Goal: Navigation & Orientation: Find specific page/section

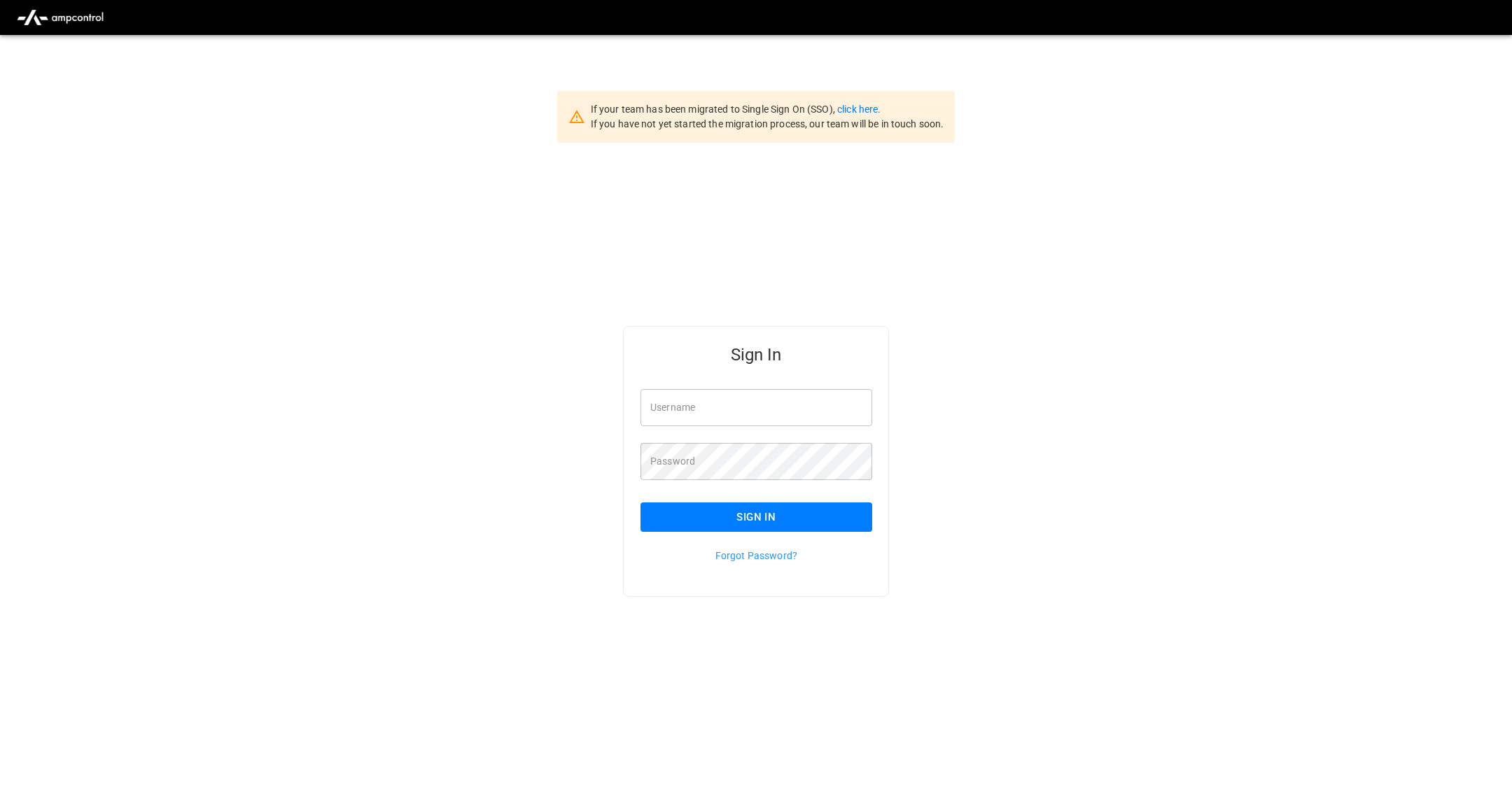
type input "**********"
click at [810, 511] on button "Sign In" at bounding box center [756, 517] width 232 height 30
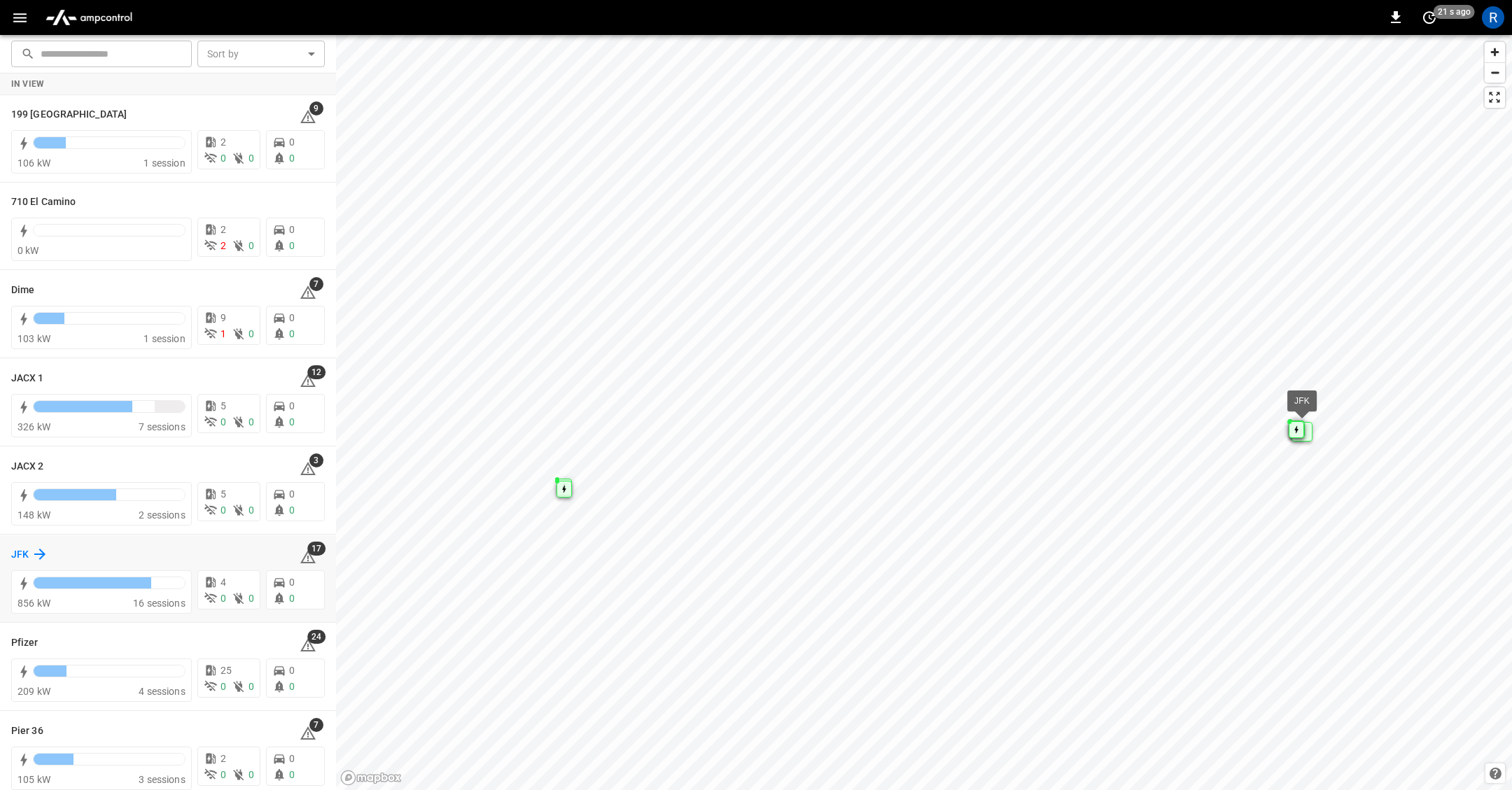
click at [24, 550] on h6 "JFK" at bounding box center [20, 556] width 18 height 16
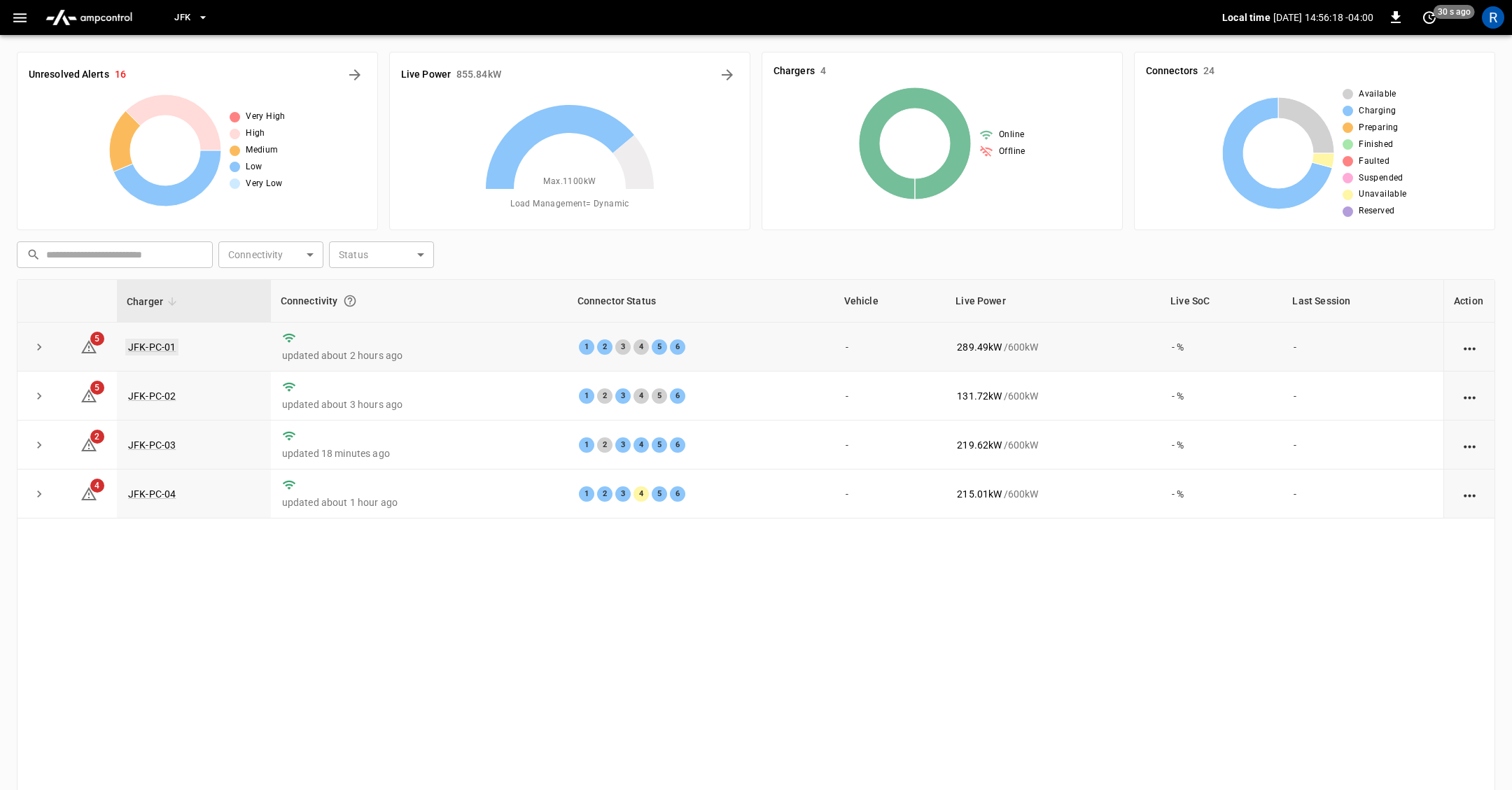
click at [144, 348] on link "JFK-PC-01" at bounding box center [151, 346] width 53 height 17
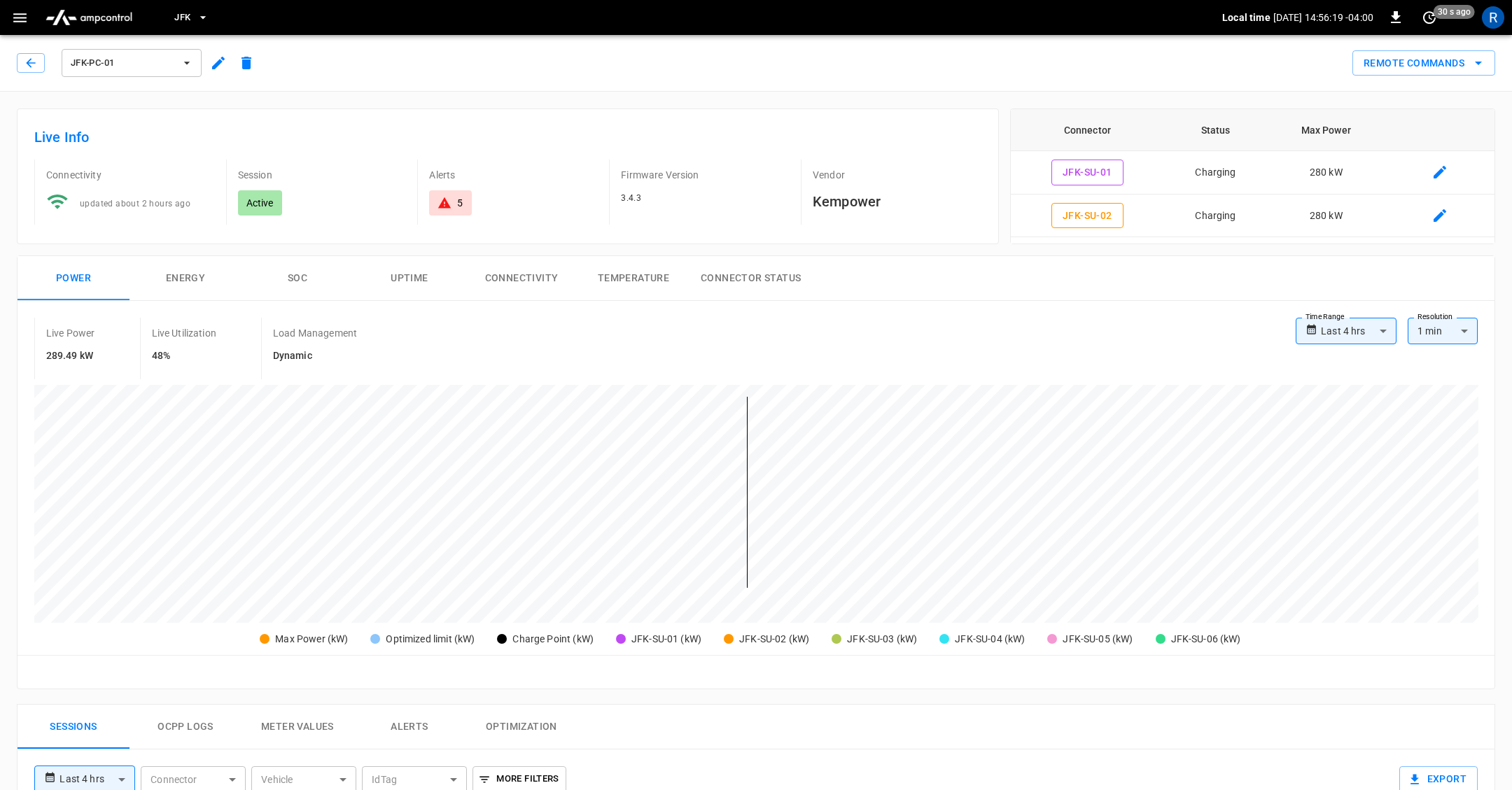
click at [210, 61] on icon "button" at bounding box center [218, 62] width 17 height 17
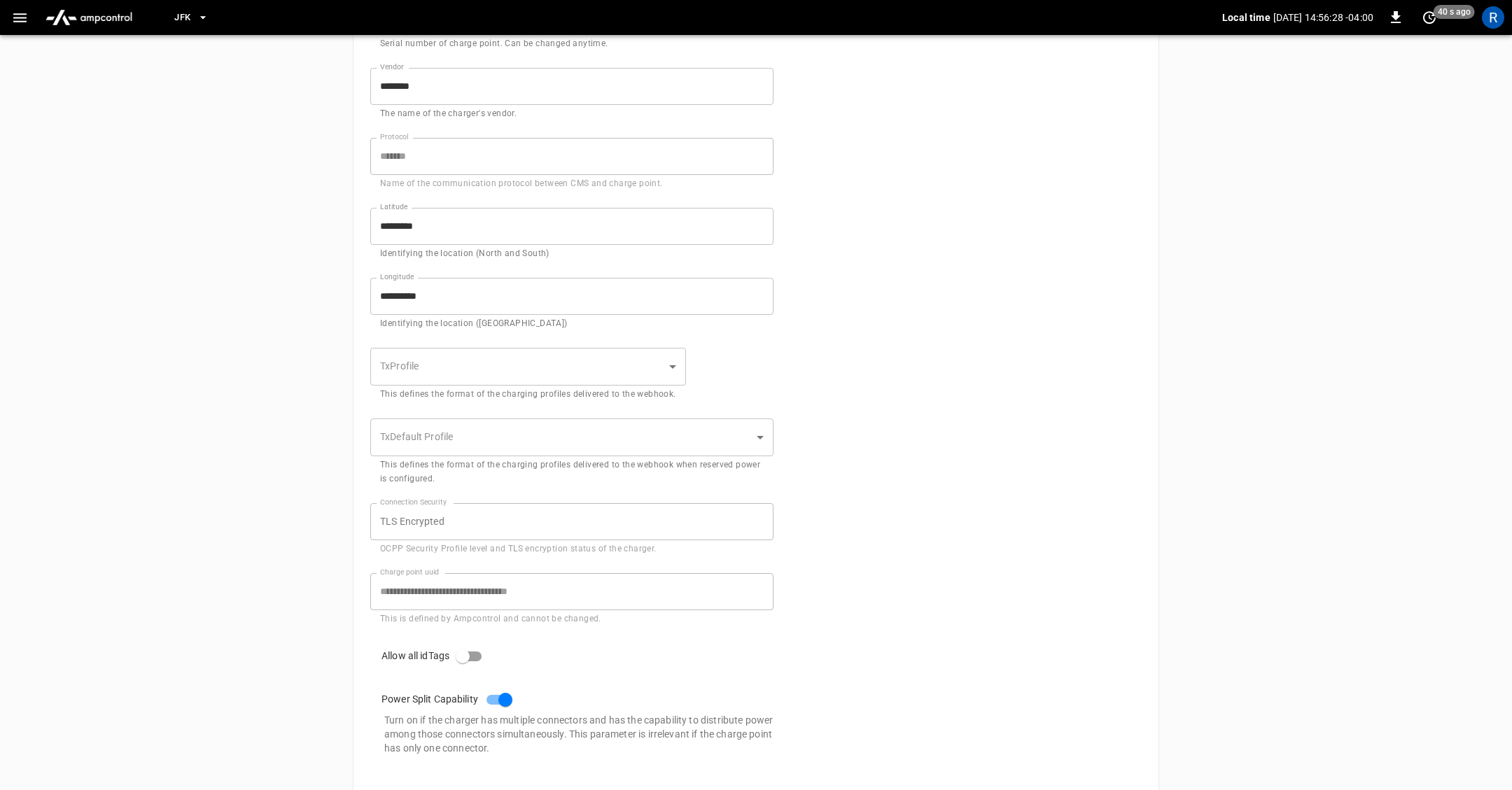
scroll to position [502, 0]
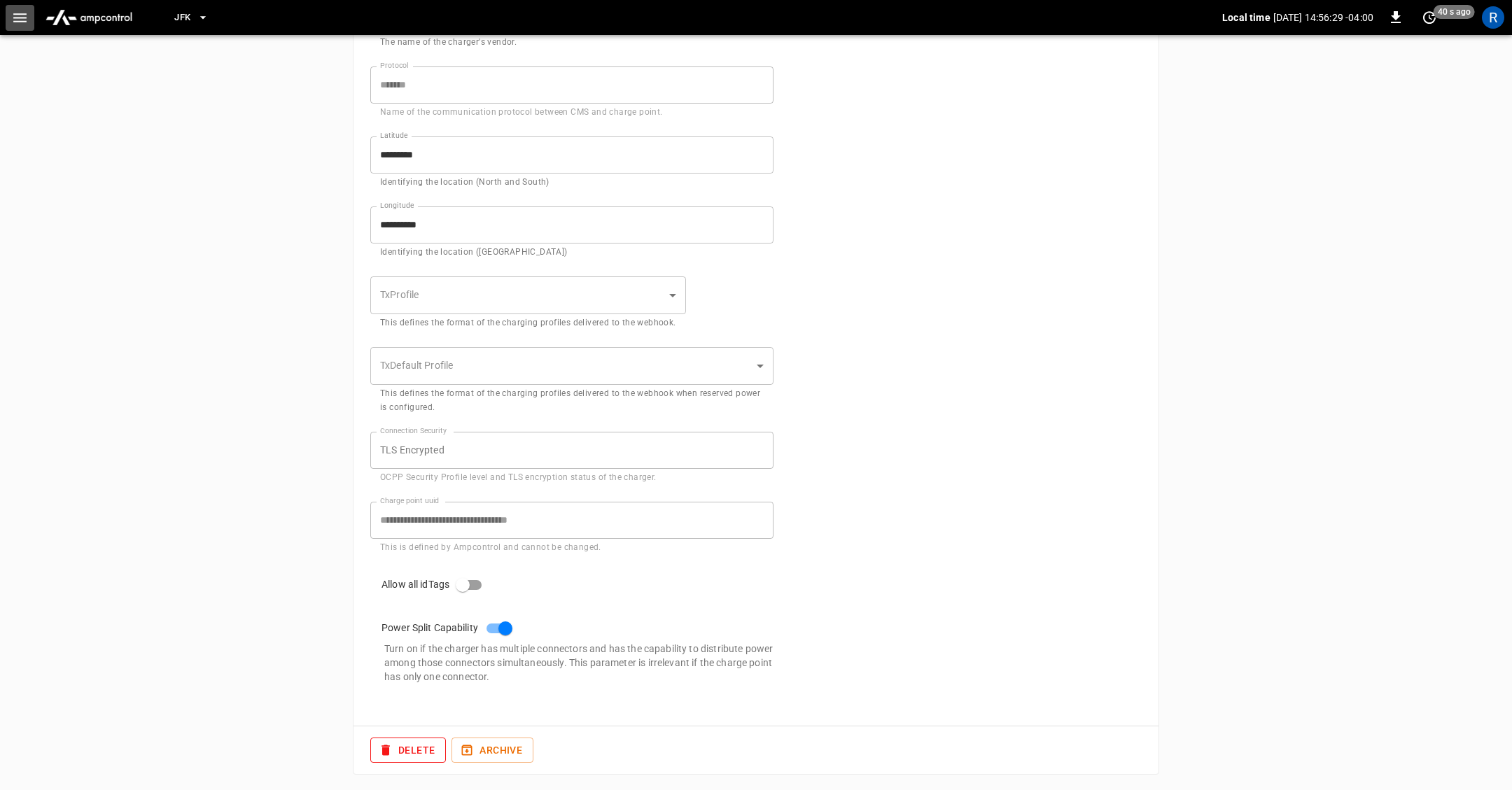
click at [20, 10] on icon "button" at bounding box center [20, 17] width 18 height 17
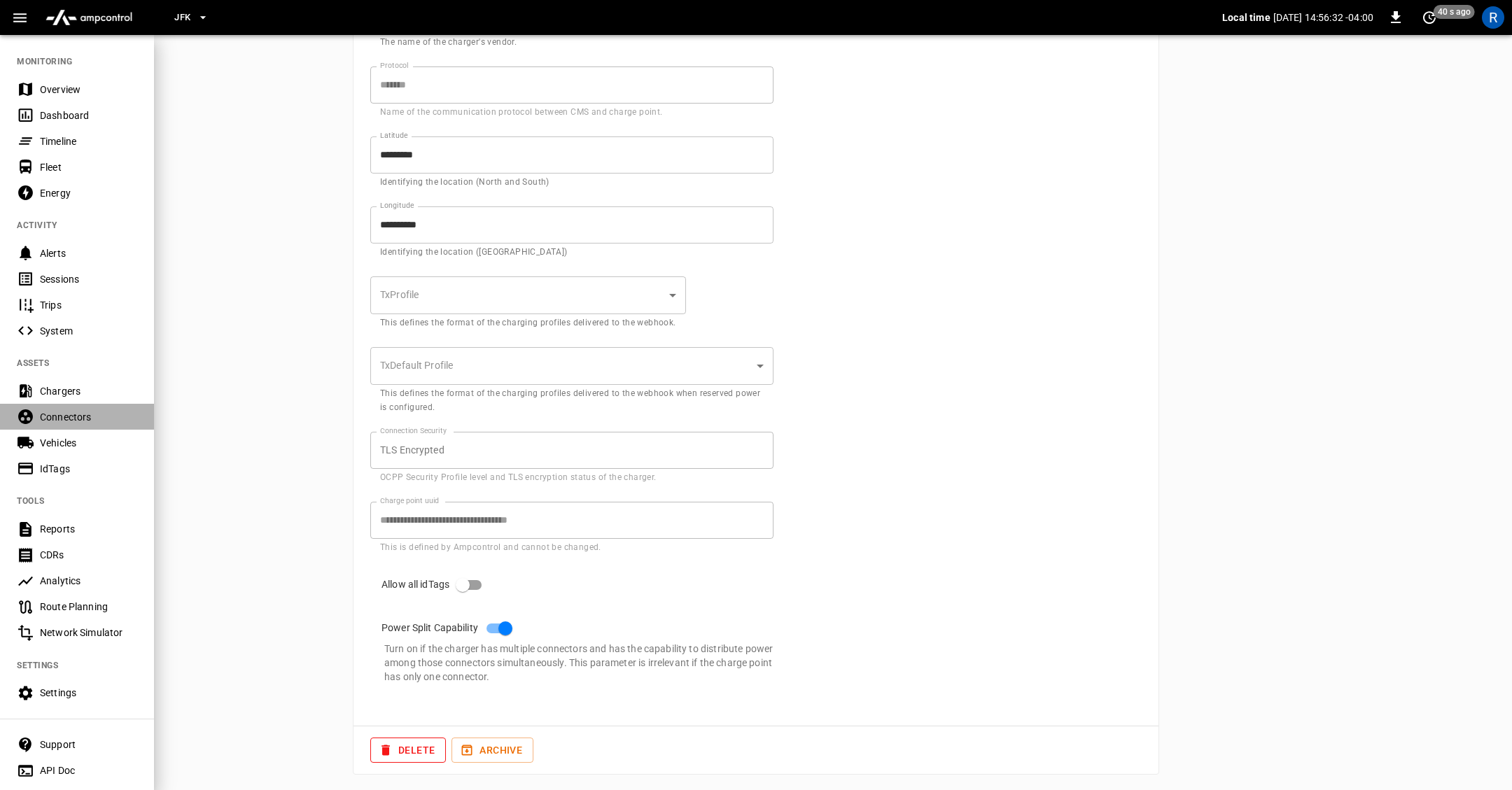
click at [67, 408] on div "Connectors" at bounding box center [77, 417] width 154 height 26
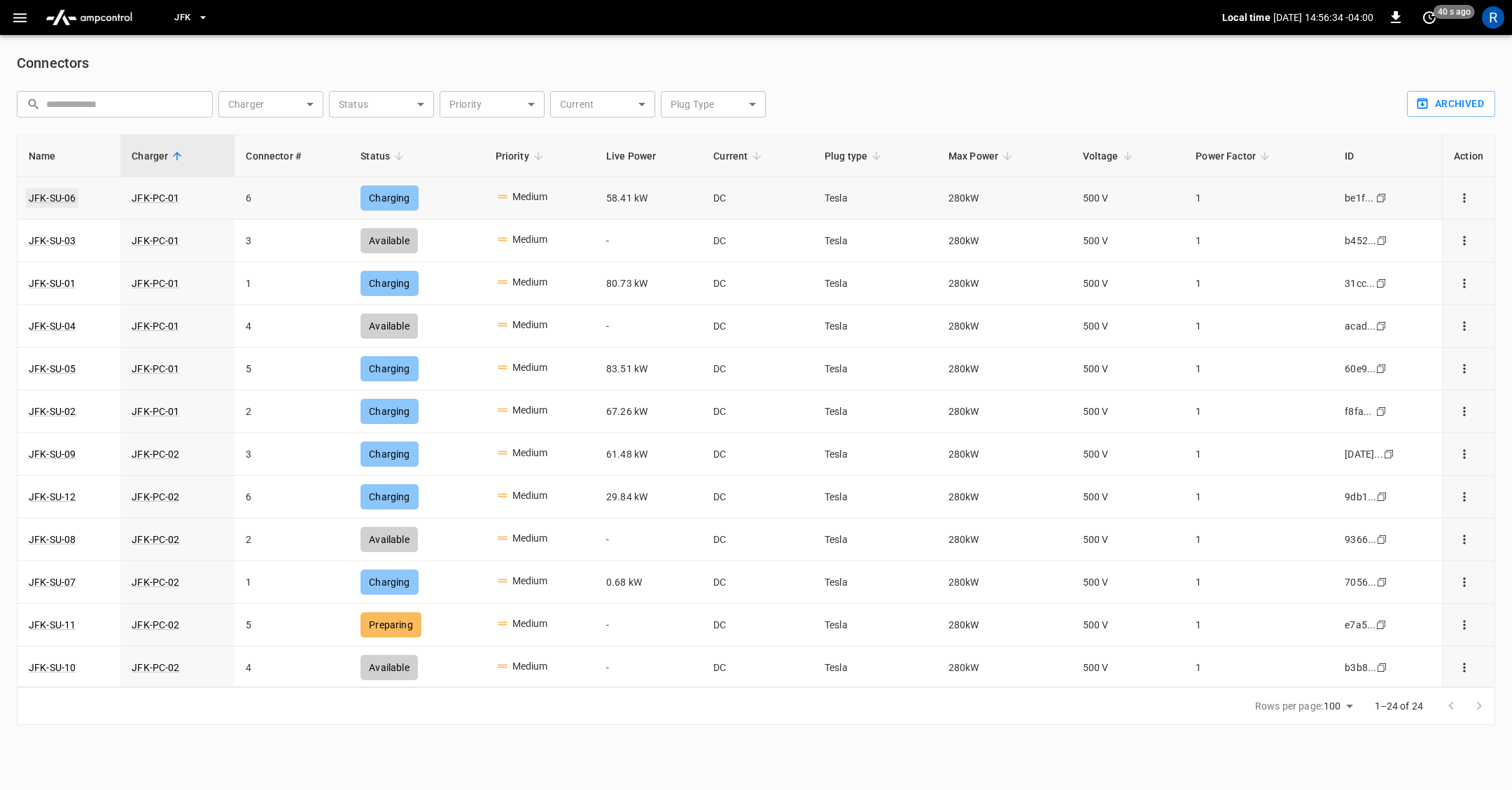
click at [61, 201] on link "JFK-SU-06" at bounding box center [52, 198] width 52 height 19
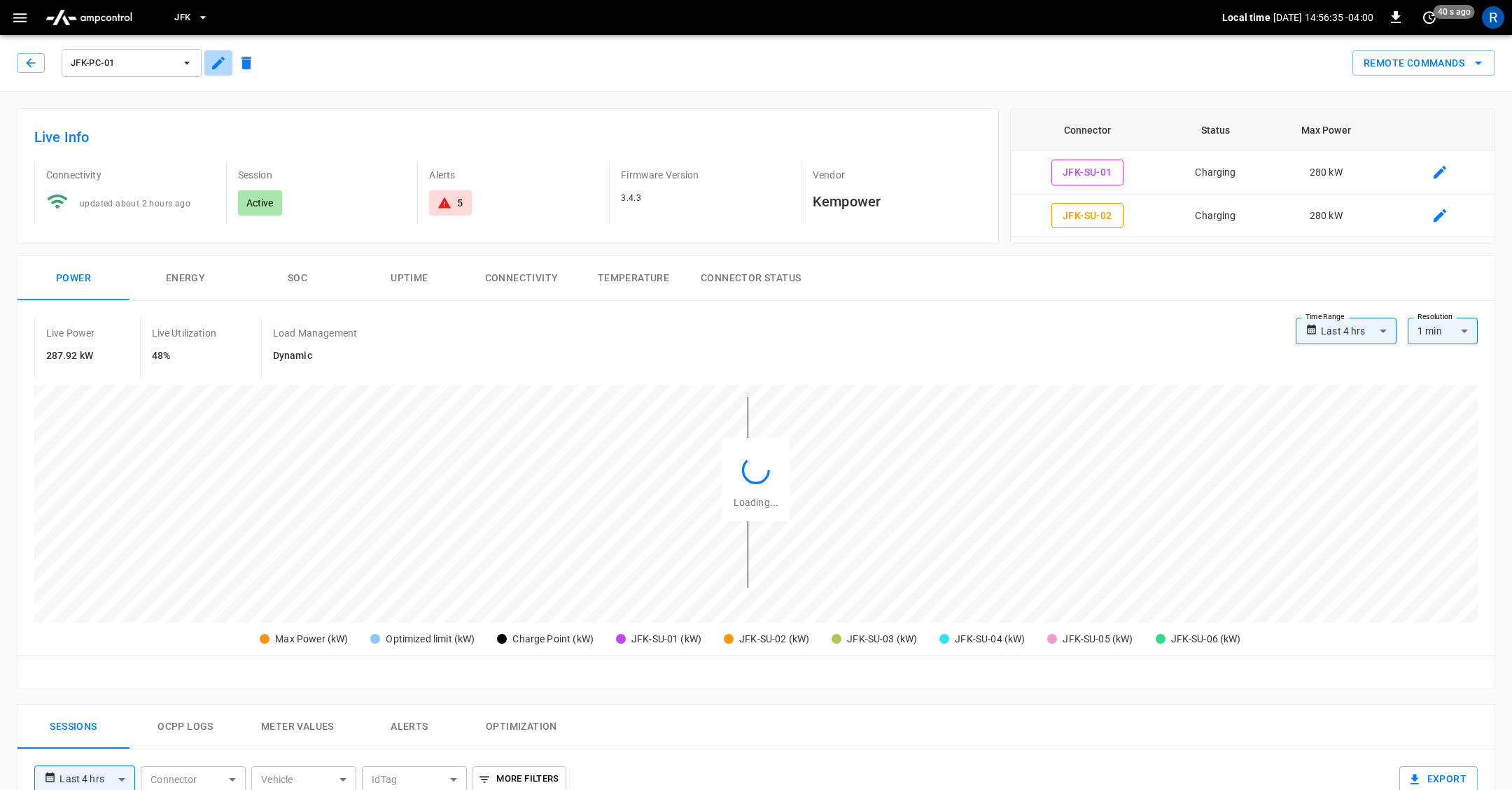
click at [218, 65] on icon "button" at bounding box center [218, 63] width 12 height 12
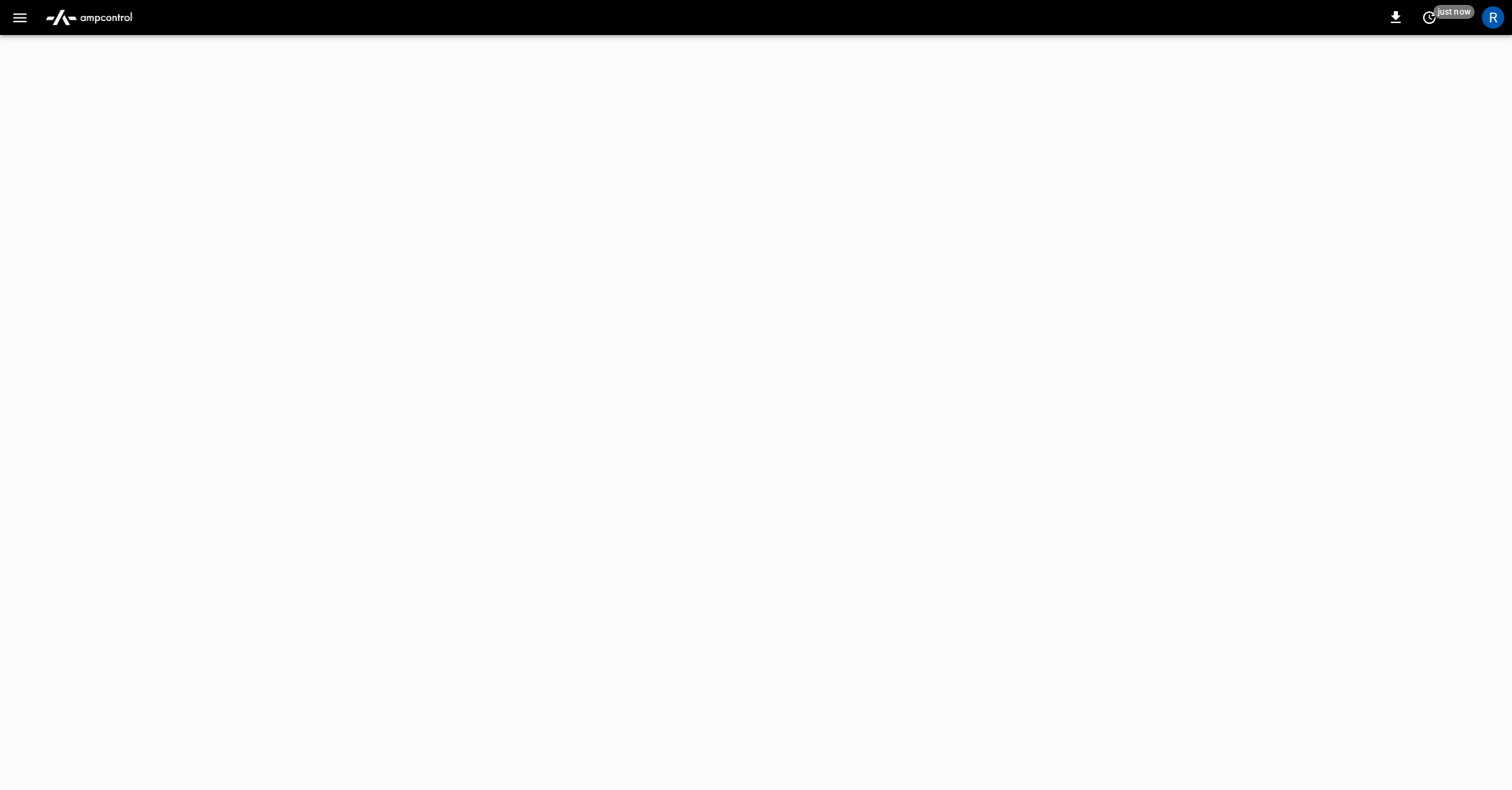
click at [21, 28] on button "button" at bounding box center [19, 18] width 29 height 26
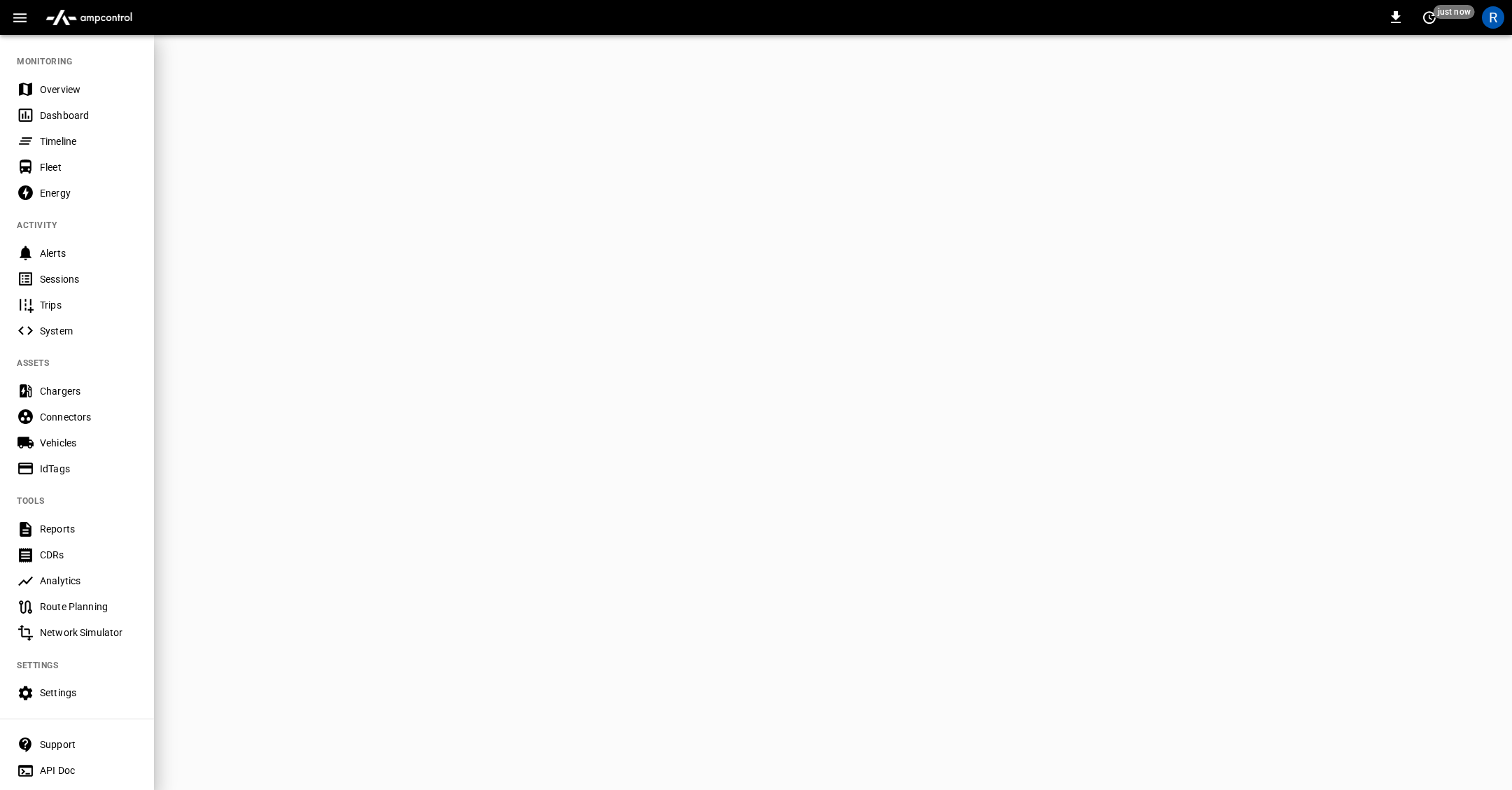
click at [79, 767] on div "API Doc" at bounding box center [88, 771] width 97 height 14
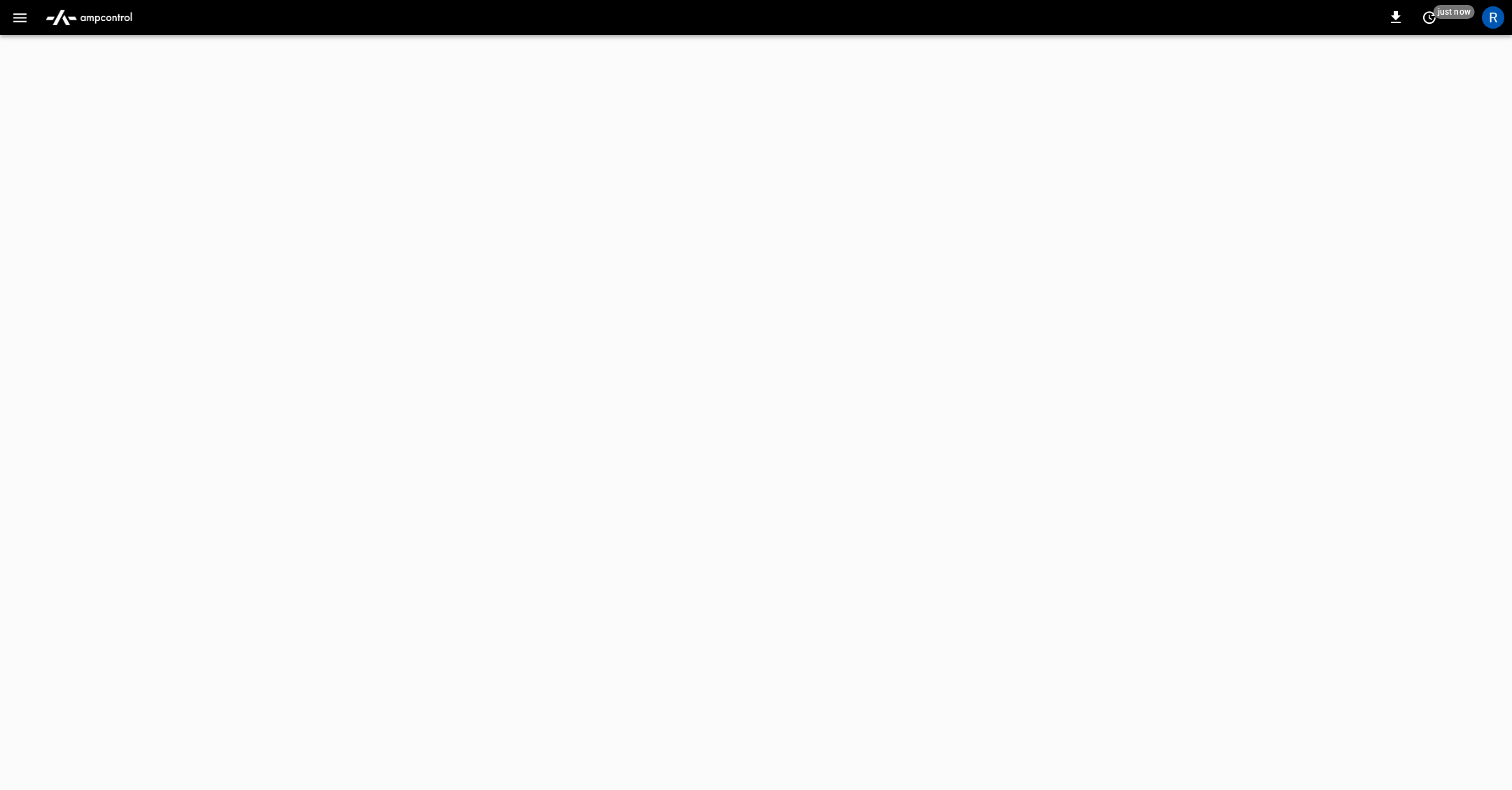
click at [24, 19] on icon "button" at bounding box center [20, 17] width 18 height 17
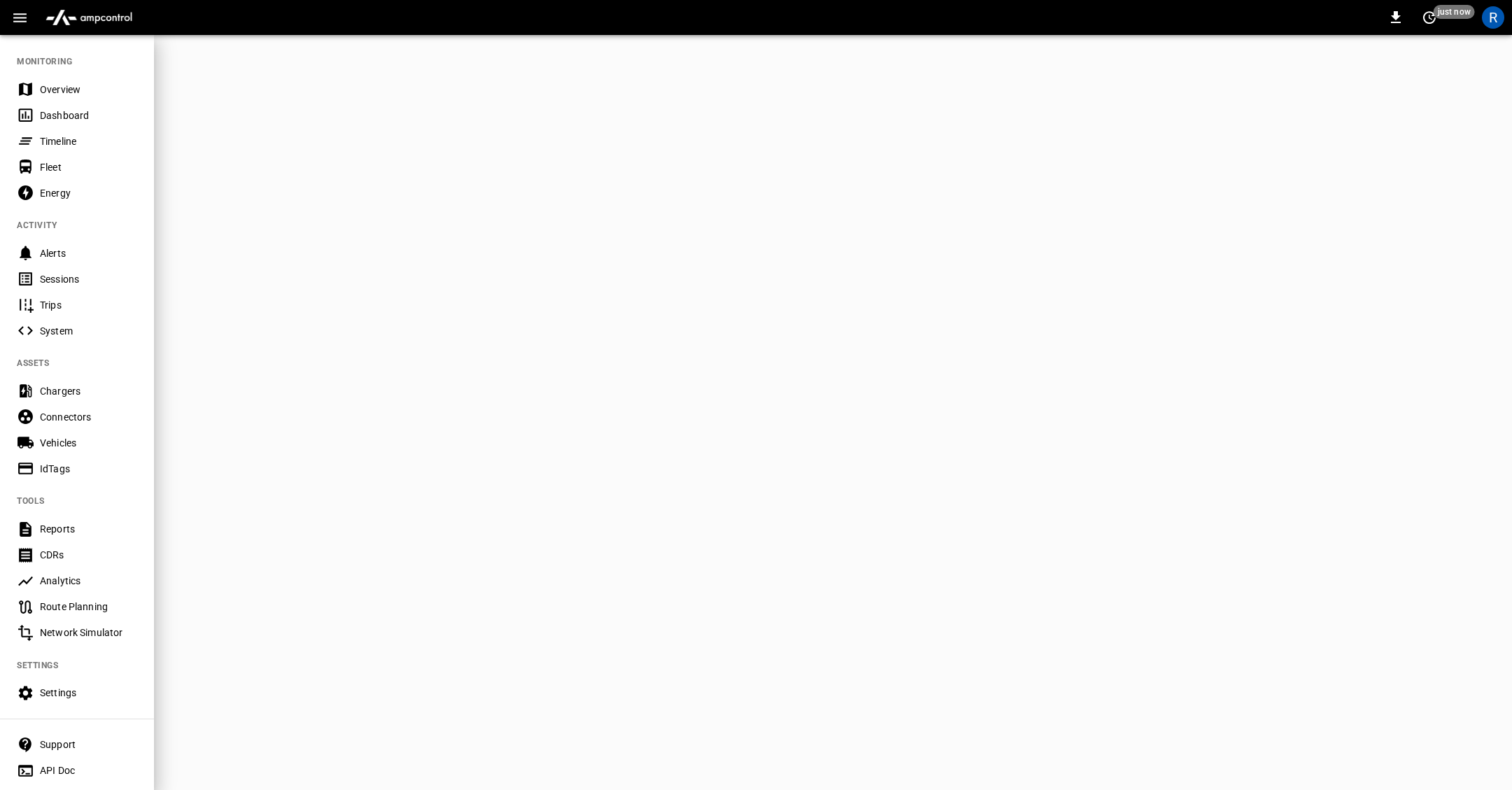
click at [163, 8] on div "0 just now R" at bounding box center [756, 17] width 1512 height 35
click at [193, 34] on div "0 just now R" at bounding box center [756, 17] width 1512 height 35
click at [63, 21] on img "menu" at bounding box center [89, 17] width 98 height 26
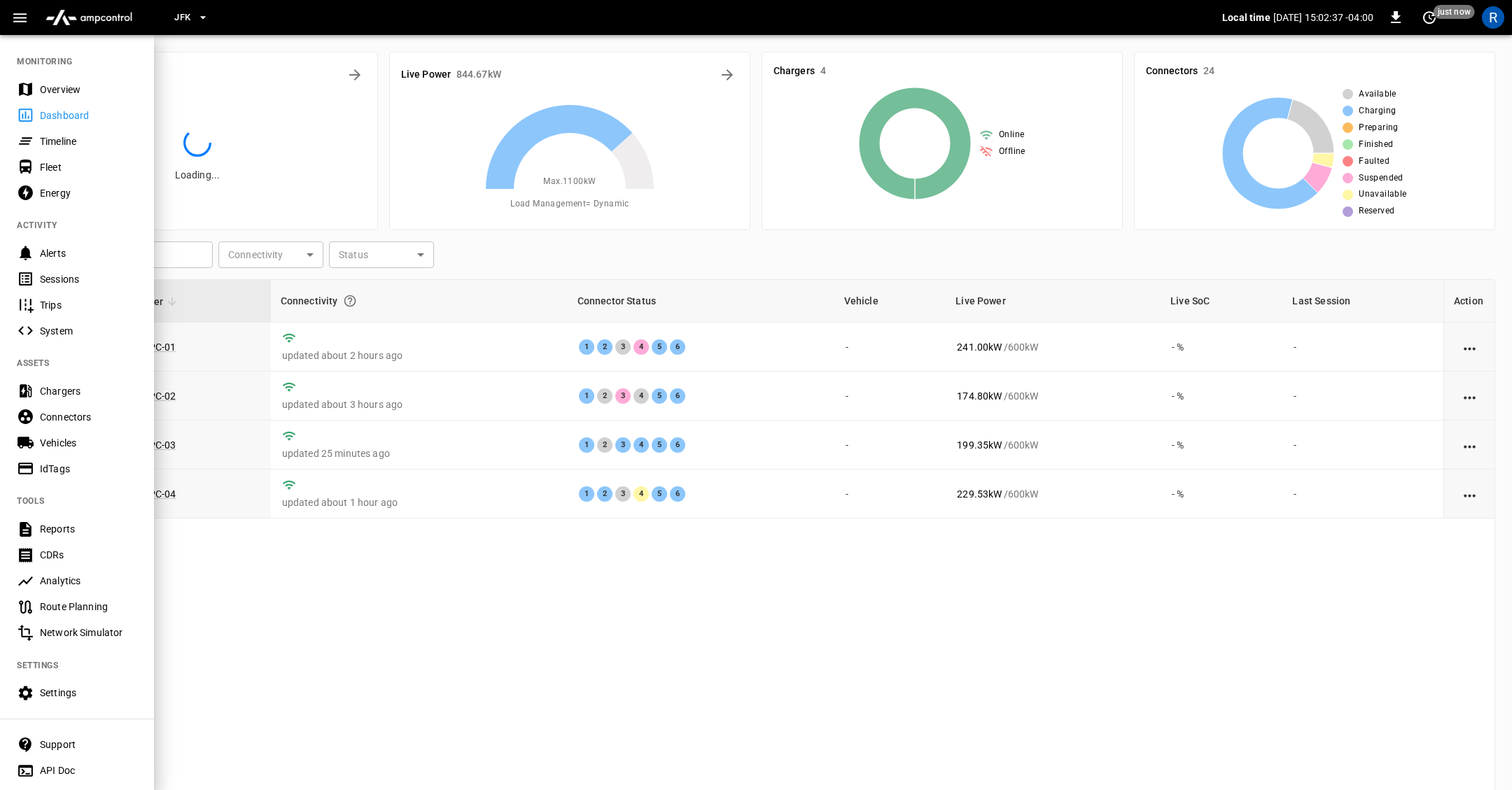
click at [200, 18] on icon "button" at bounding box center [203, 17] width 14 height 14
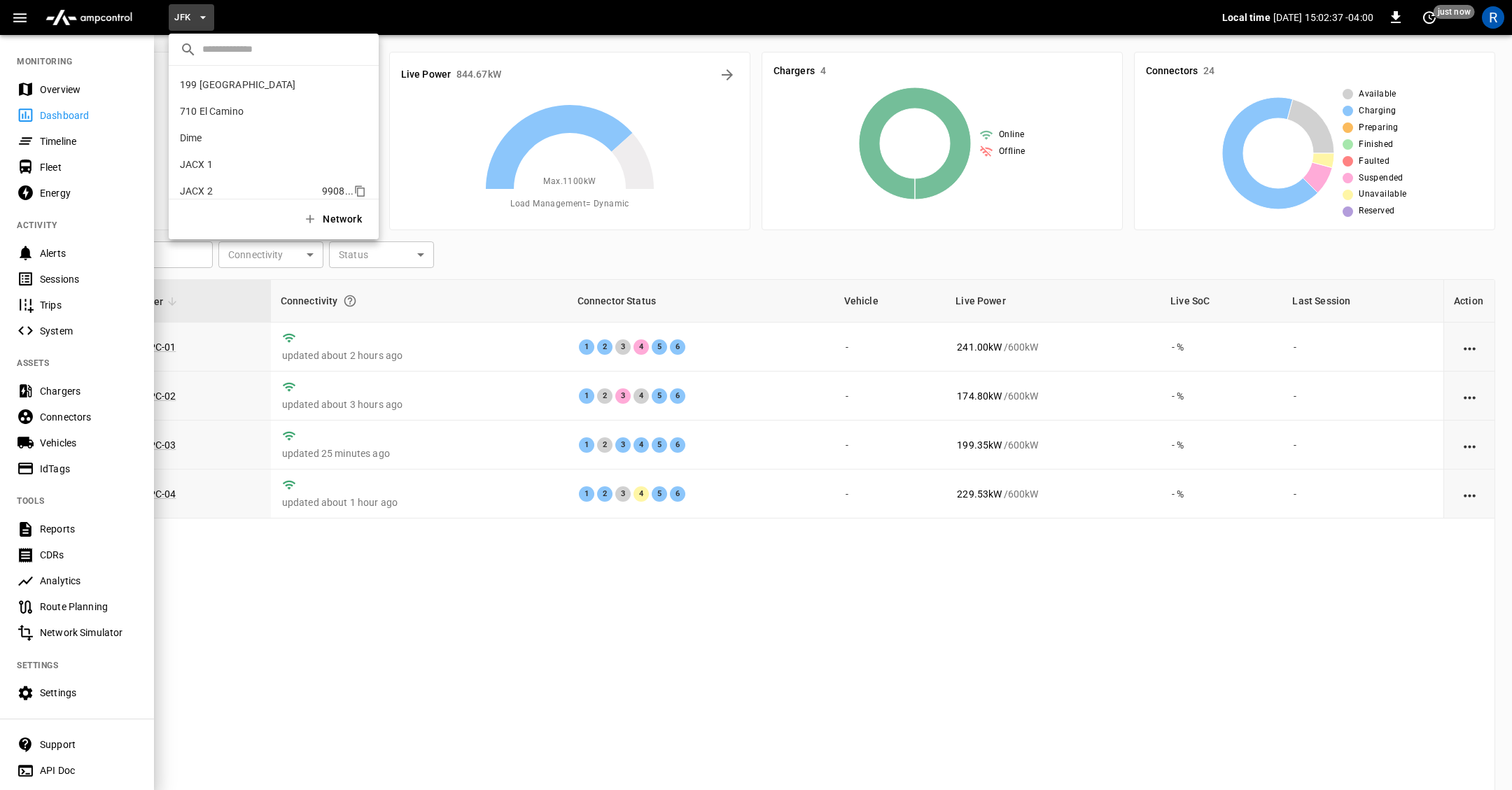
scroll to position [91, 0]
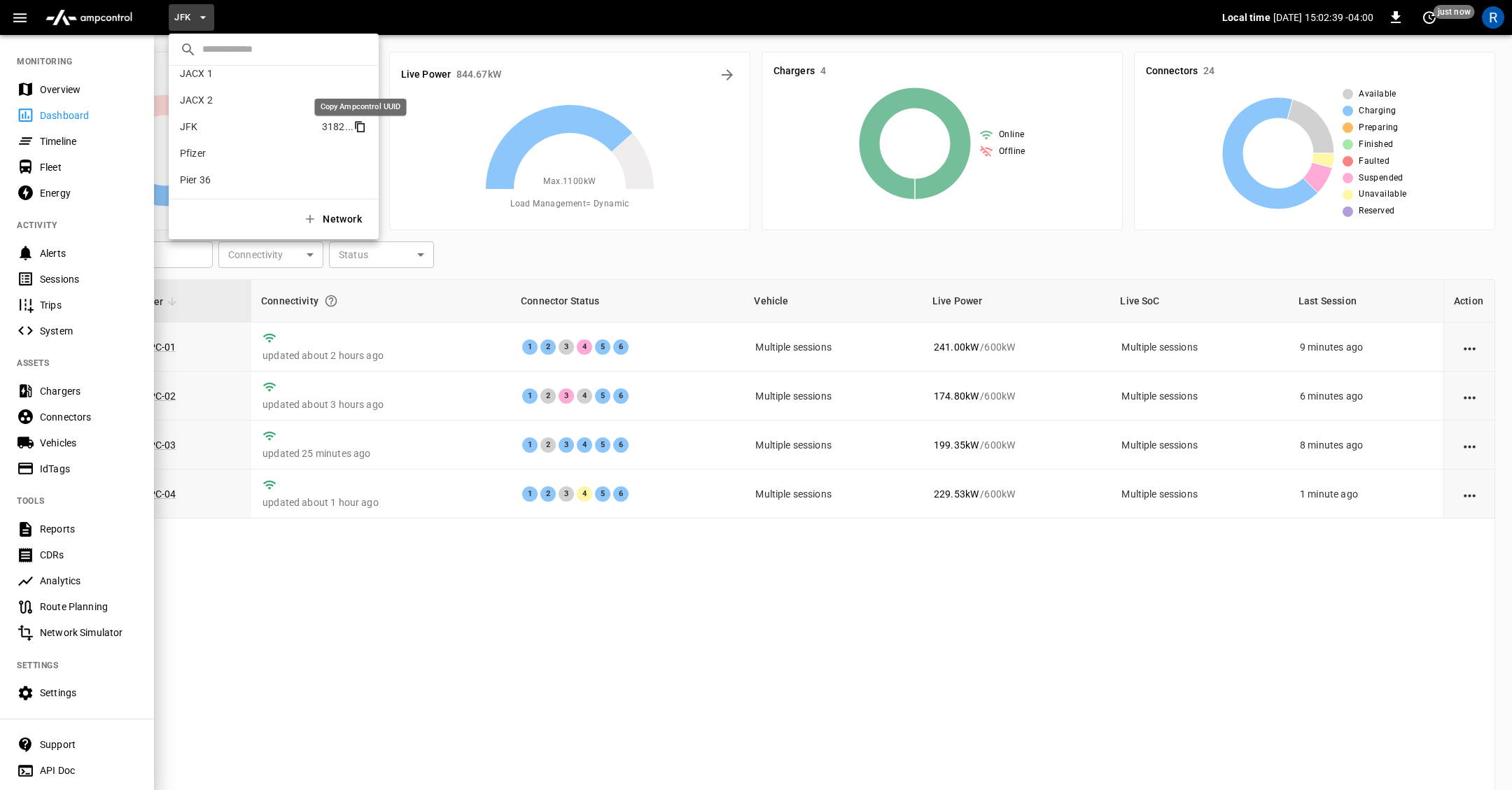
click at [357, 123] on icon "copy" at bounding box center [360, 128] width 8 height 9
click at [40, 769] on div at bounding box center [756, 395] width 1512 height 790
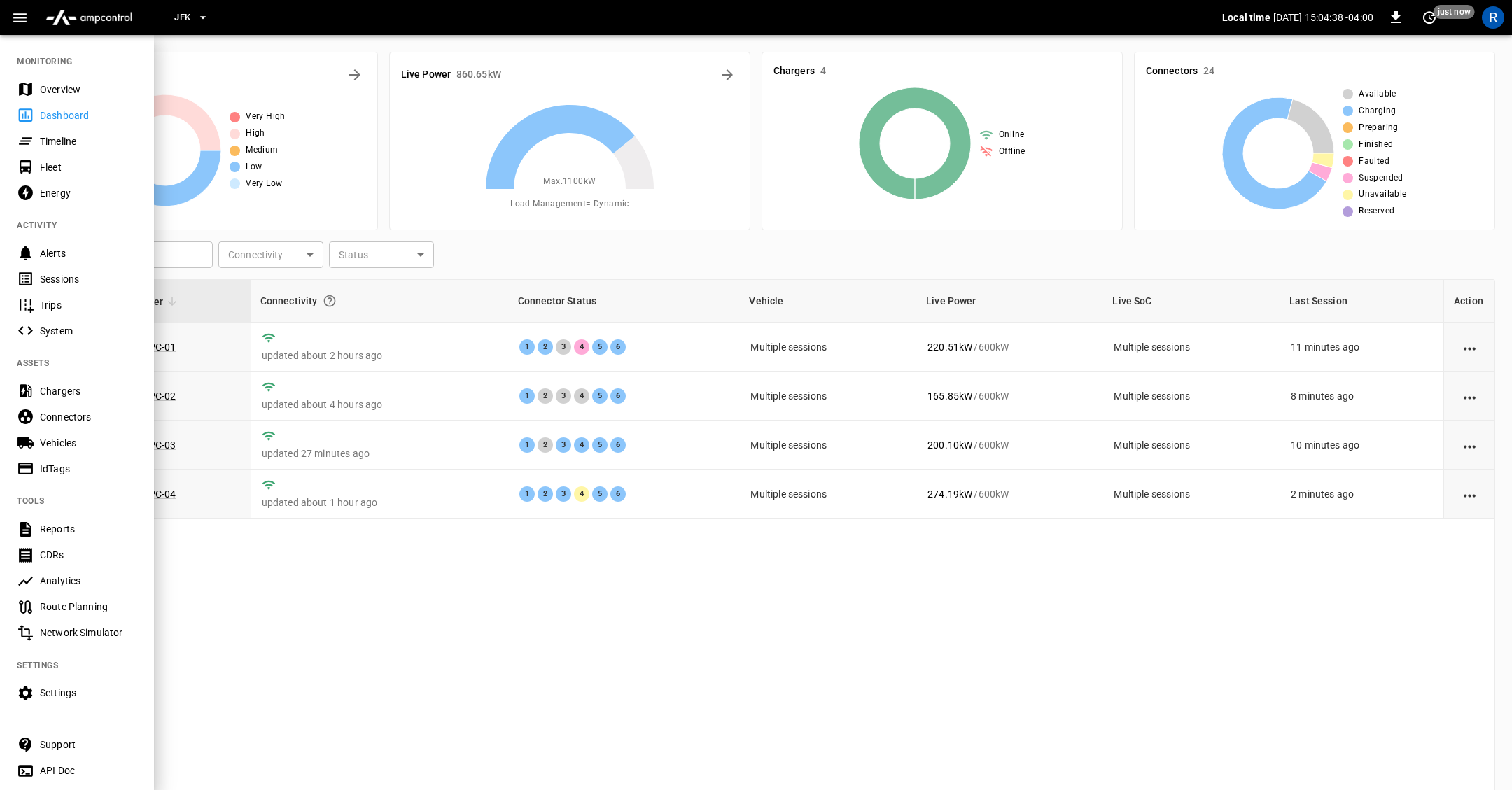
click at [42, 769] on div "API Doc" at bounding box center [88, 771] width 97 height 14
